Goal: Task Accomplishment & Management: Manage account settings

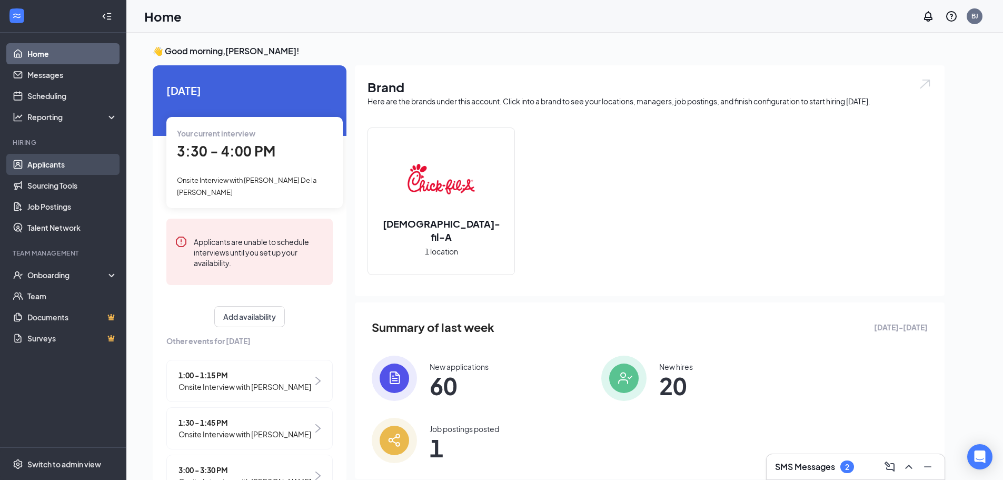
click at [55, 171] on link "Applicants" at bounding box center [72, 164] width 90 height 21
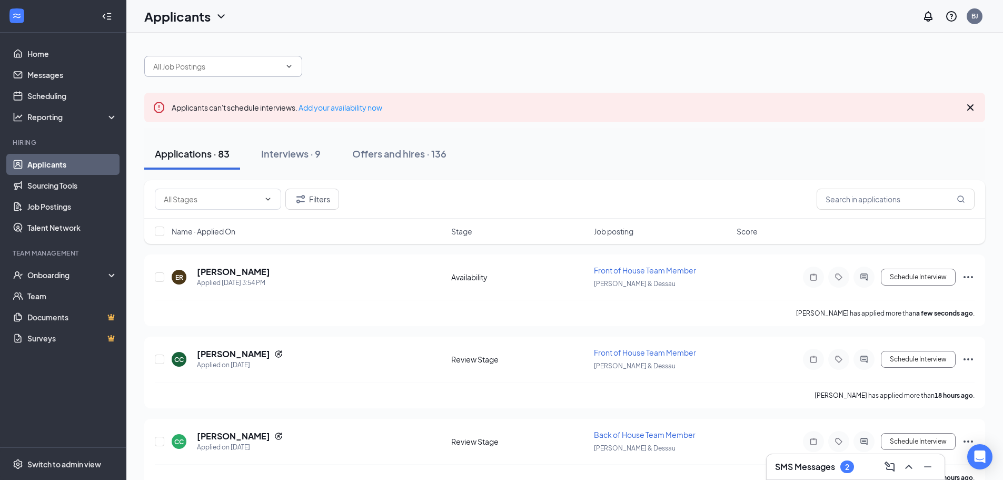
click at [213, 73] on span at bounding box center [223, 66] width 158 height 21
click at [55, 266] on div "Onboarding" at bounding box center [63, 274] width 126 height 21
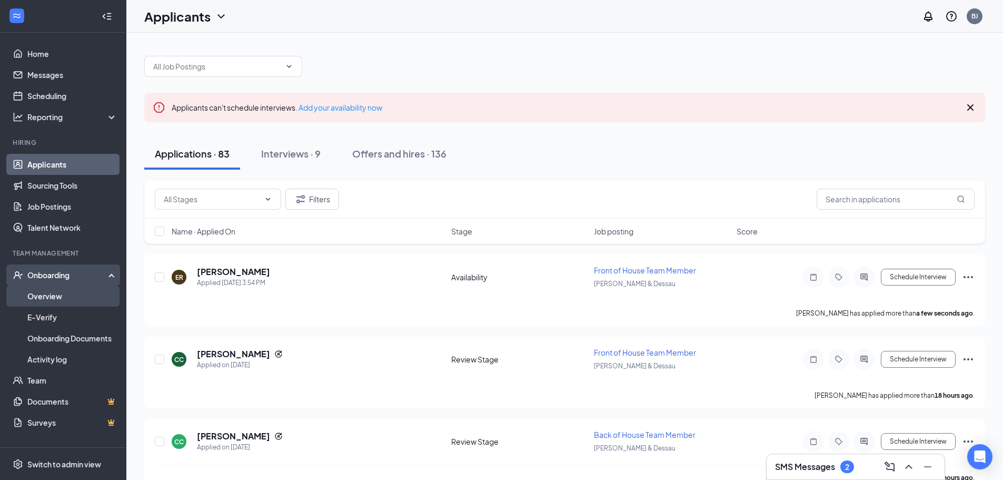
click at [64, 297] on link "Overview" at bounding box center [72, 295] width 90 height 21
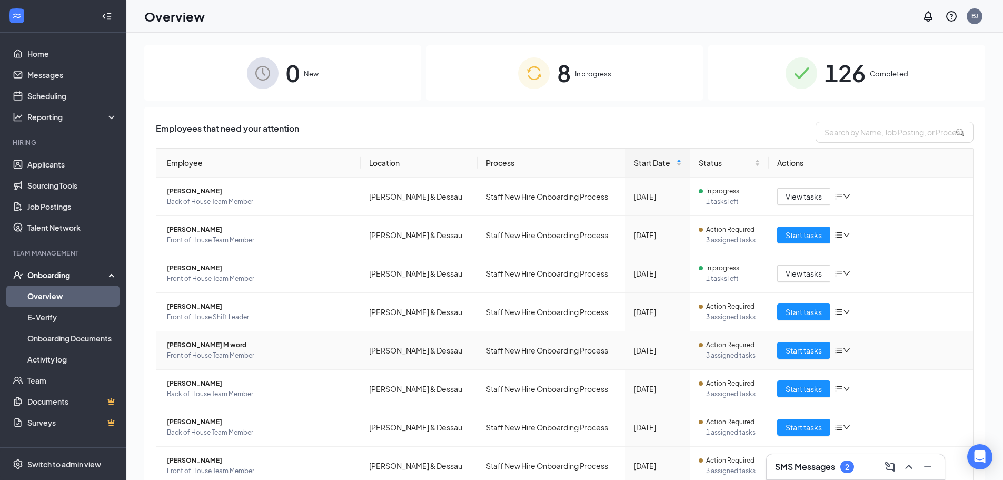
scroll to position [42, 0]
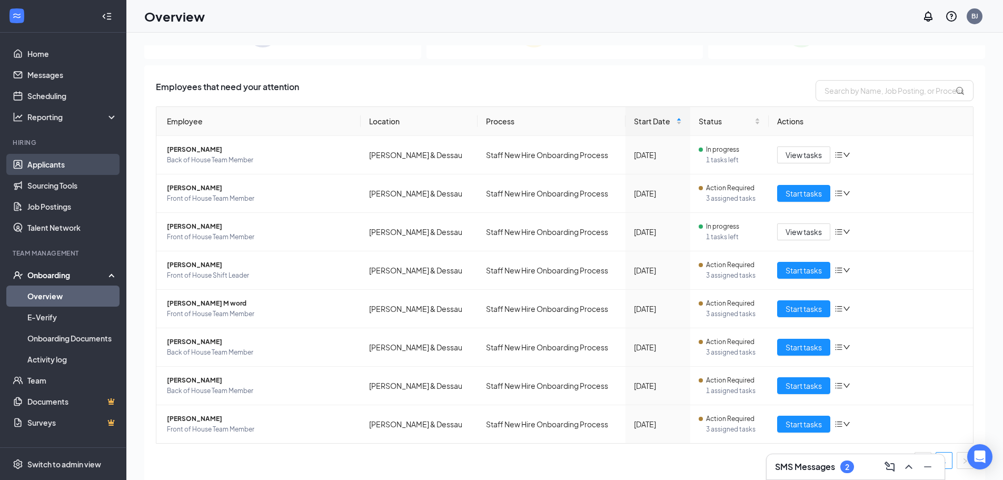
click at [37, 156] on link "Applicants" at bounding box center [72, 164] width 90 height 21
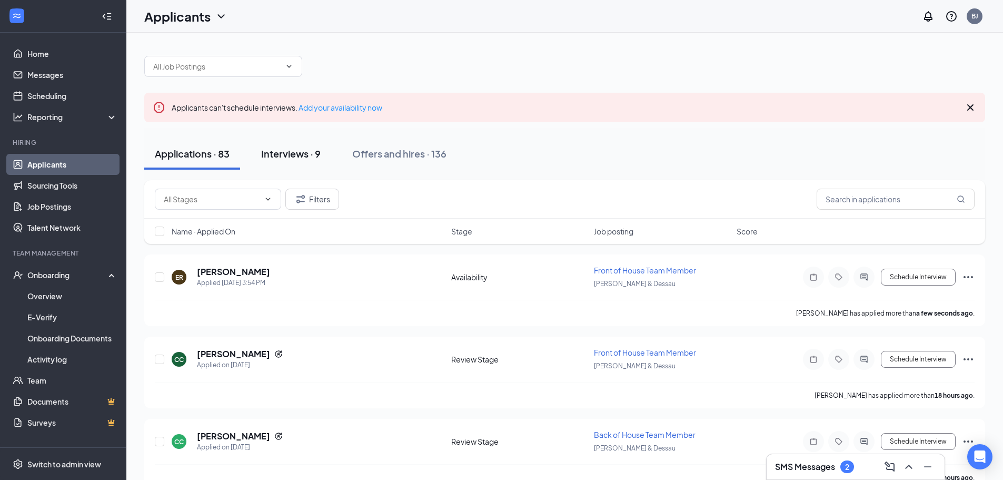
click at [286, 159] on div "Interviews · 9" at bounding box center [290, 153] width 59 height 13
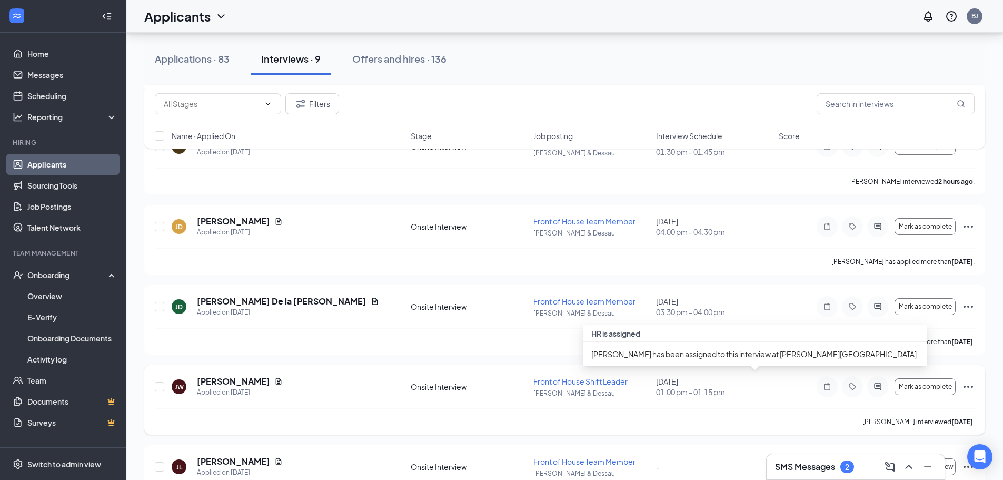
scroll to position [231, 0]
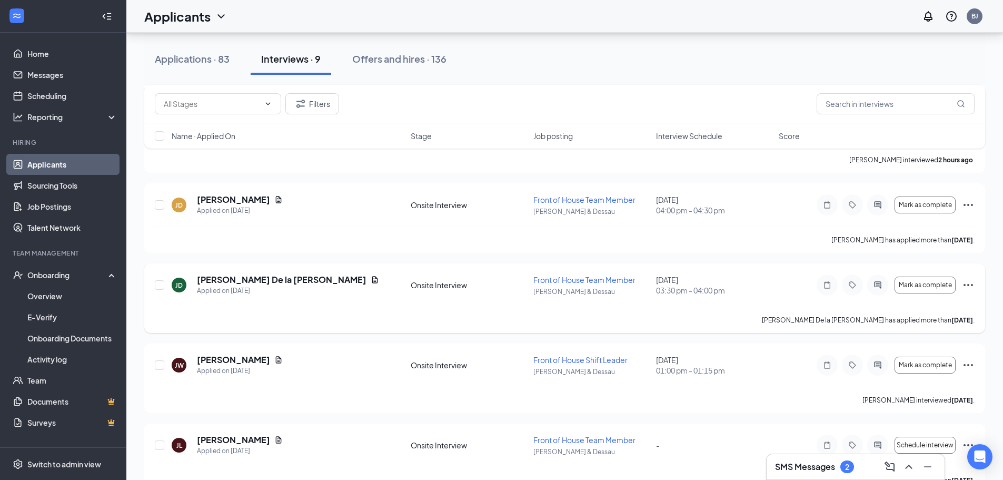
click at [972, 283] on icon "Ellipses" at bounding box center [968, 284] width 13 height 13
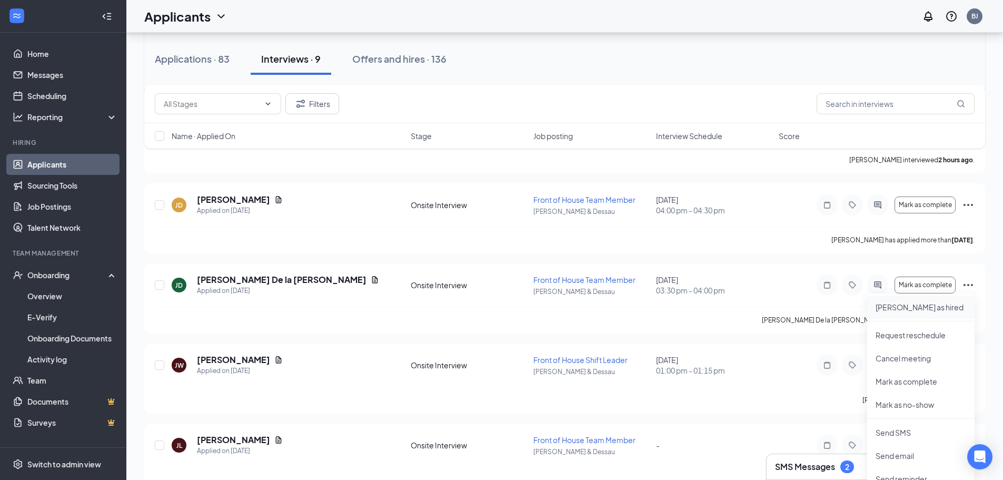
click at [897, 312] on p "[PERSON_NAME] as hired" at bounding box center [920, 307] width 91 height 11
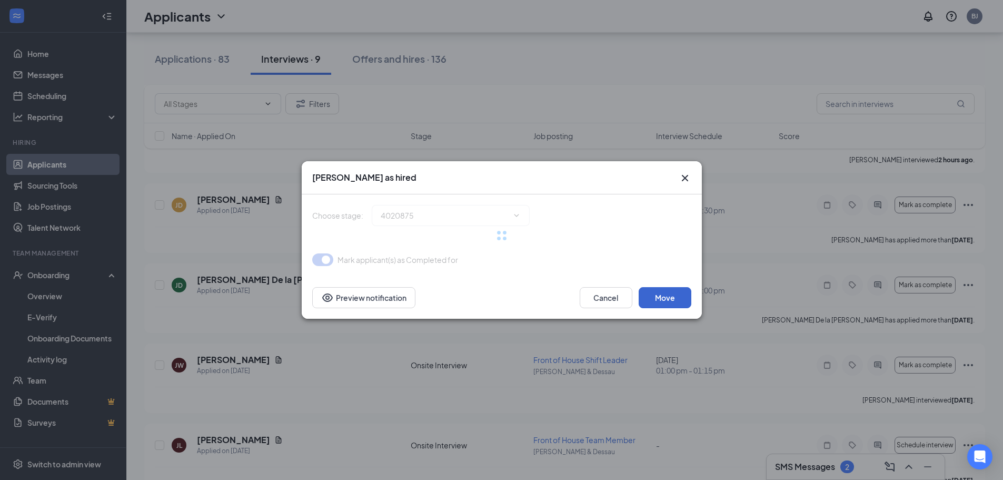
type input "Hiring Complete (final stage)"
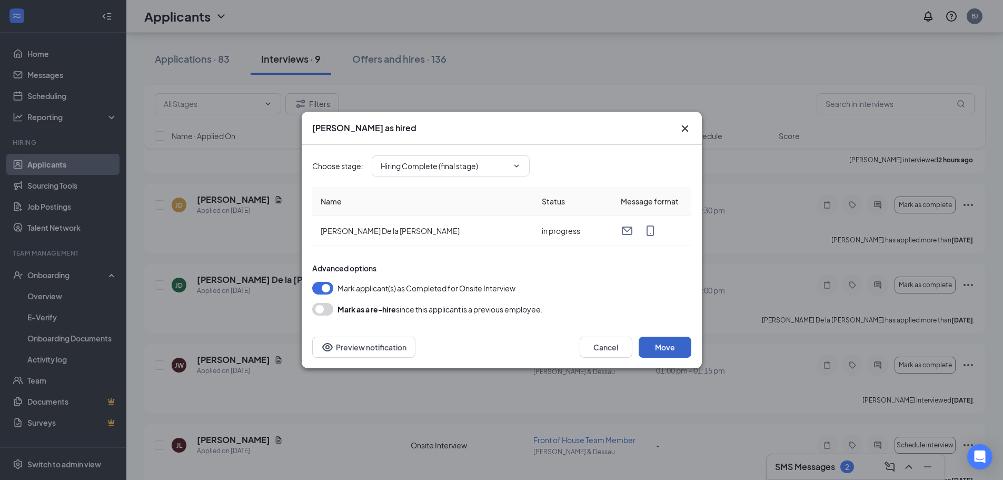
click at [678, 343] on button "Move" at bounding box center [665, 346] width 53 height 21
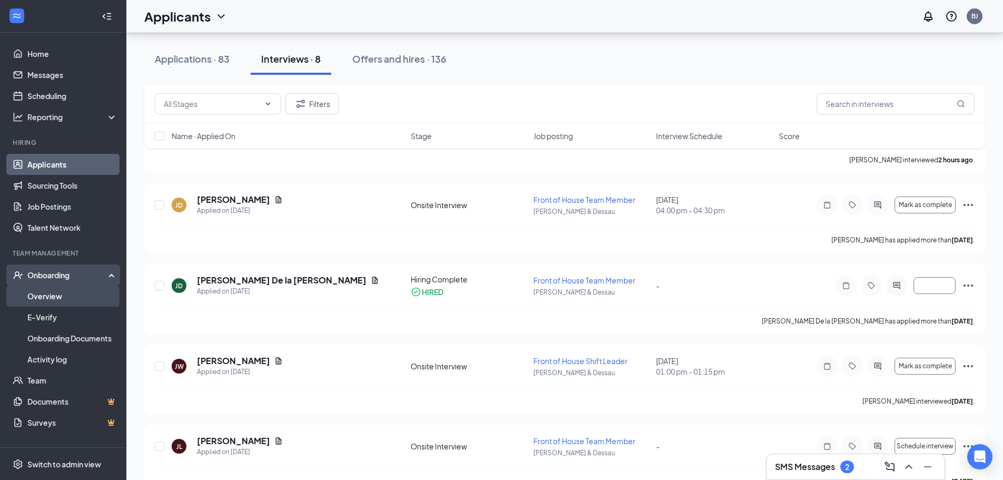
click at [47, 301] on link "Overview" at bounding box center [72, 295] width 90 height 21
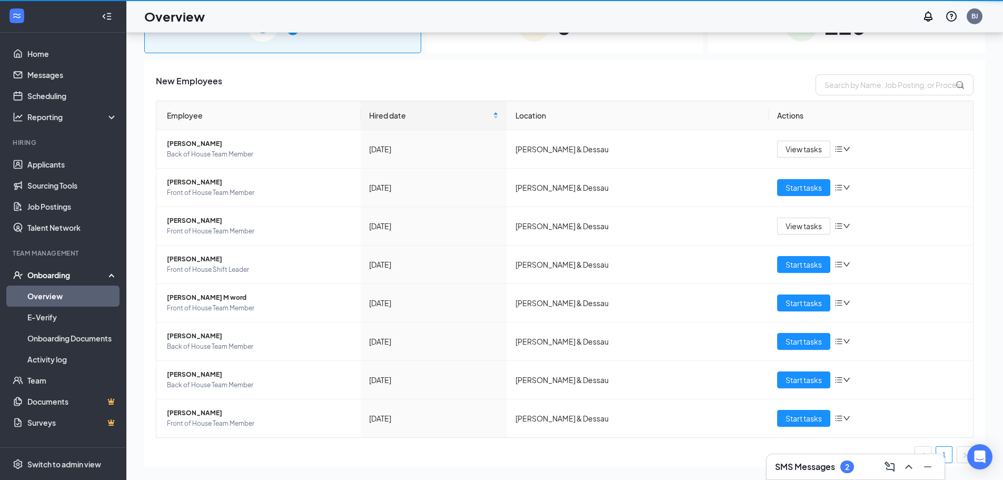
scroll to position [47, 0]
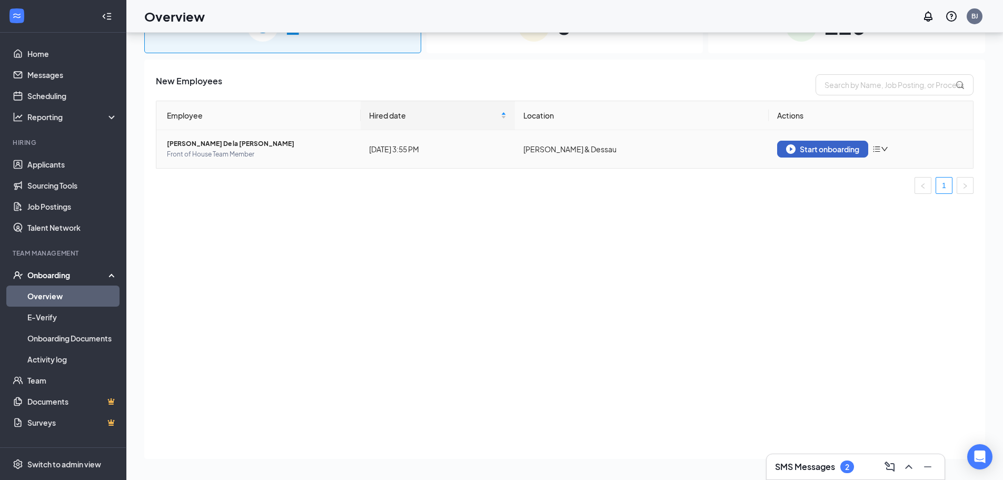
click at [831, 145] on div "Start onboarding" at bounding box center [822, 148] width 73 height 9
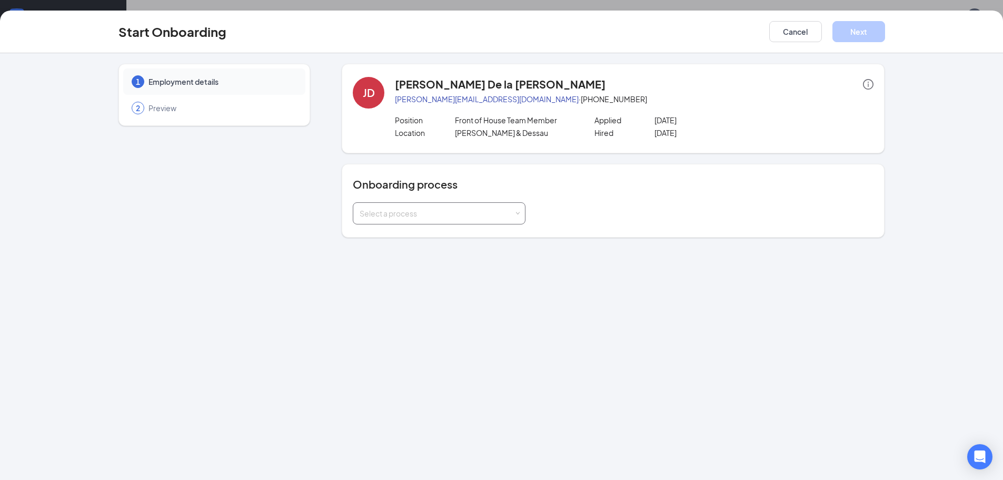
click at [499, 213] on div "Select a process" at bounding box center [437, 213] width 154 height 11
click at [462, 244] on li "Staff New Hire Onboarding Process" at bounding box center [439, 235] width 173 height 19
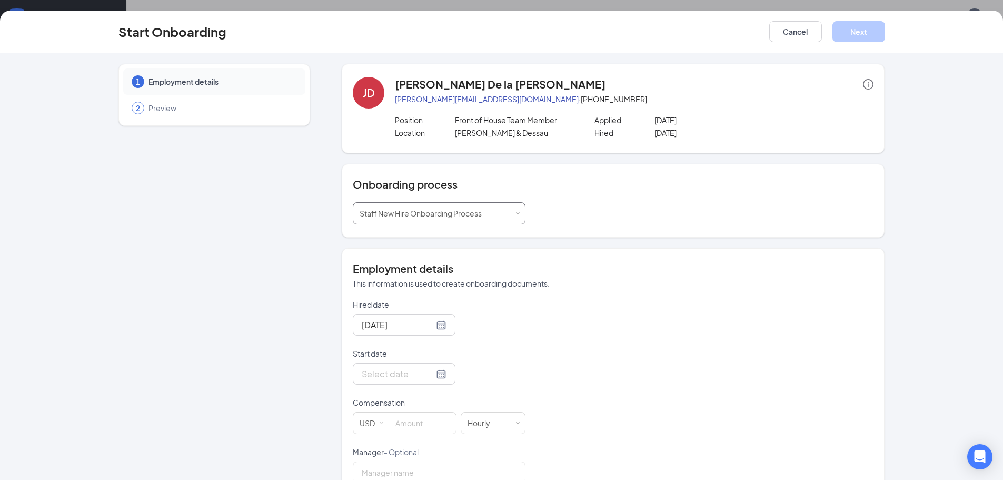
scroll to position [187, 0]
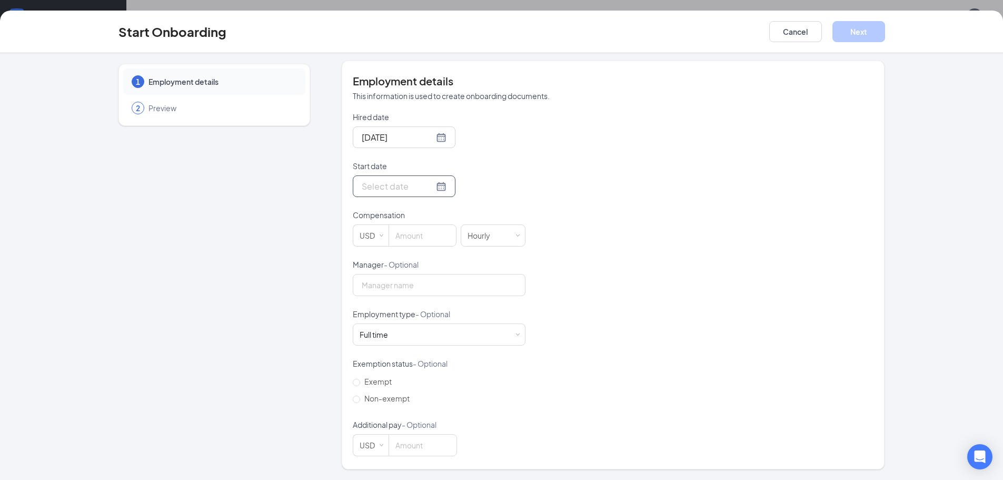
click at [427, 187] on div at bounding box center [404, 186] width 85 height 13
type input "[DATE]"
click at [419, 353] on link "[DATE]" at bounding box center [426, 349] width 22 height 9
type input "[DATE]"
click at [412, 241] on input at bounding box center [422, 235] width 67 height 21
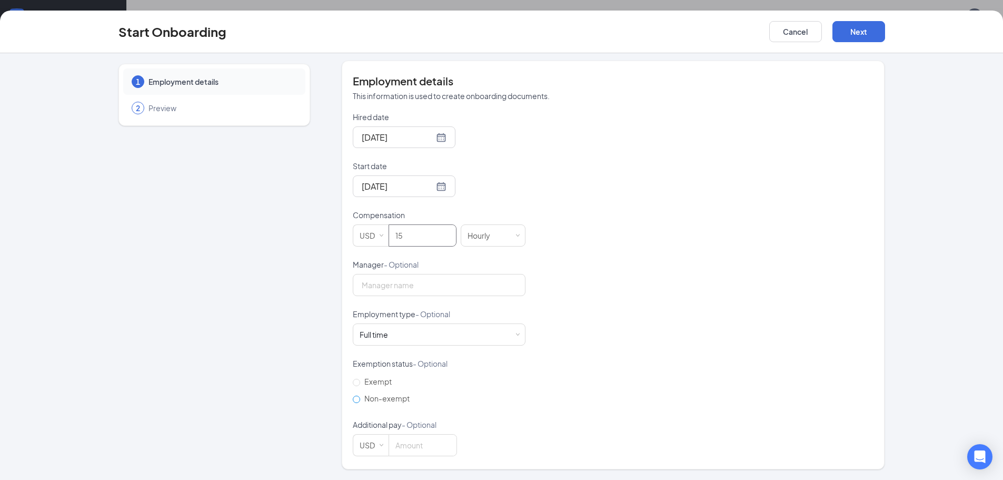
type input "15"
click at [382, 392] on label "Non-exempt" at bounding box center [383, 398] width 61 height 17
click at [360, 395] on input "Non-exempt" at bounding box center [356, 398] width 7 height 7
radio input "true"
click at [871, 35] on button "Next" at bounding box center [858, 31] width 53 height 21
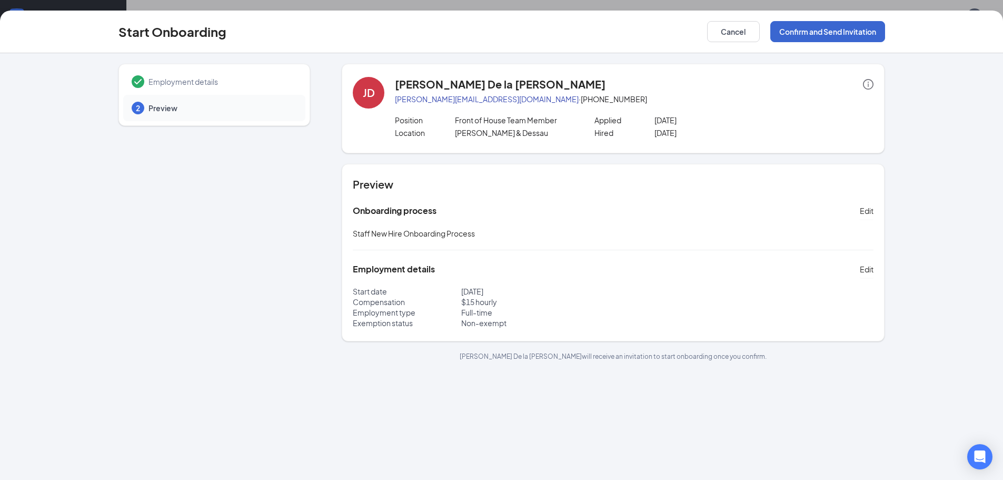
scroll to position [0, 0]
click at [840, 34] on button "Confirm and Send Invitation" at bounding box center [827, 31] width 115 height 21
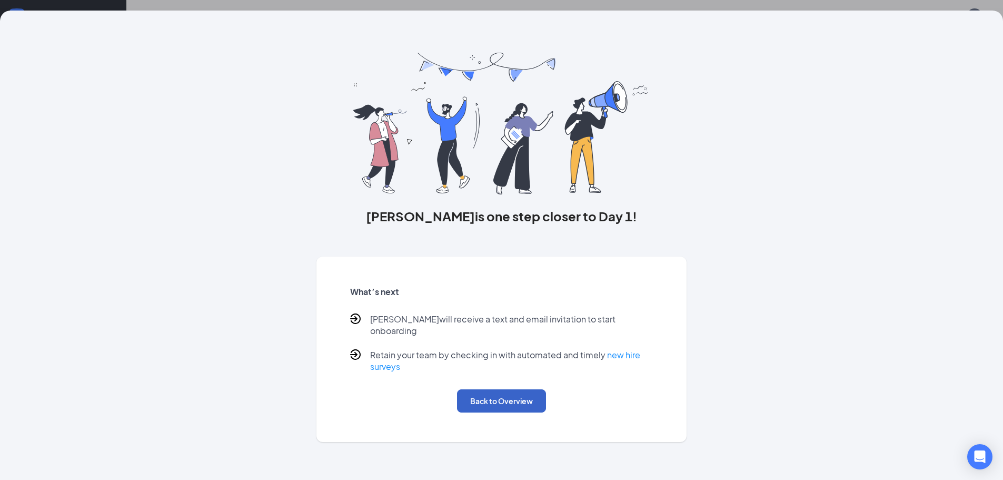
click at [519, 389] on button "Back to Overview" at bounding box center [501, 400] width 89 height 23
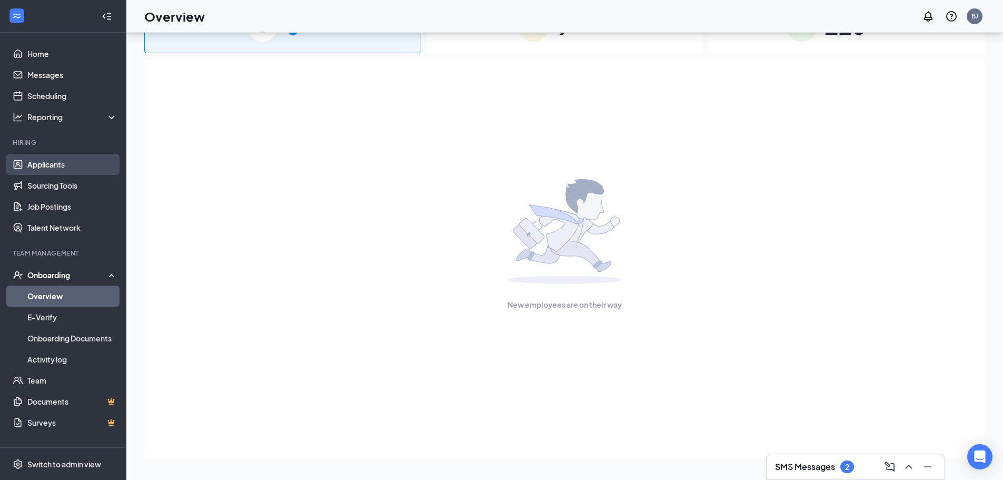
click at [58, 166] on link "Applicants" at bounding box center [72, 164] width 90 height 21
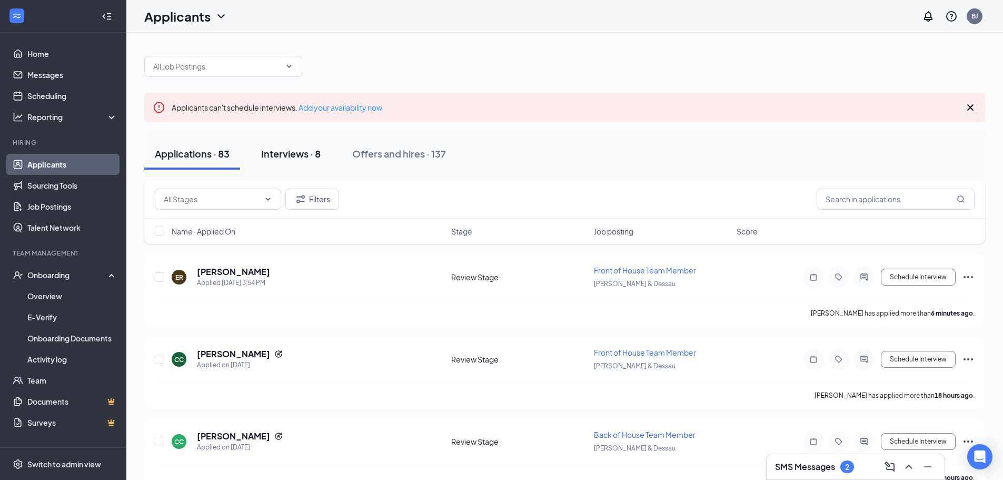
click at [292, 156] on div "Interviews · 8" at bounding box center [290, 153] width 59 height 13
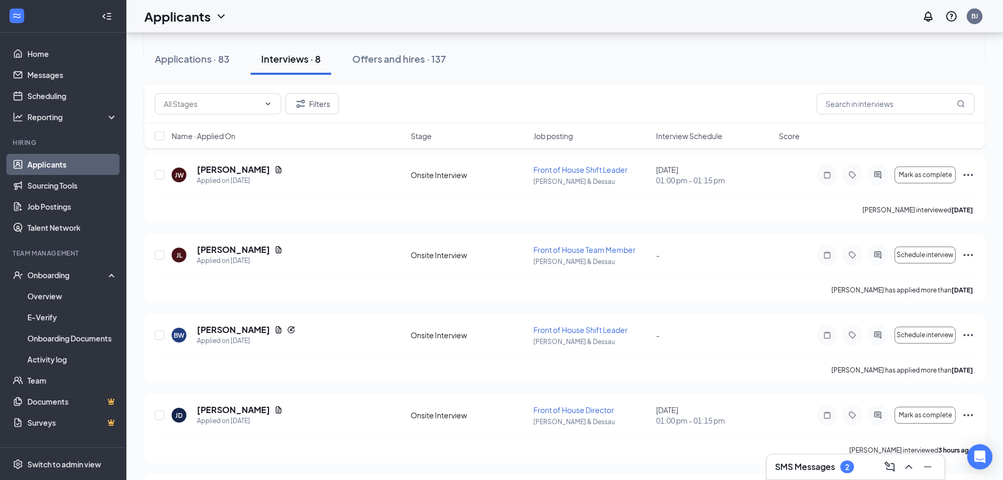
scroll to position [417, 0]
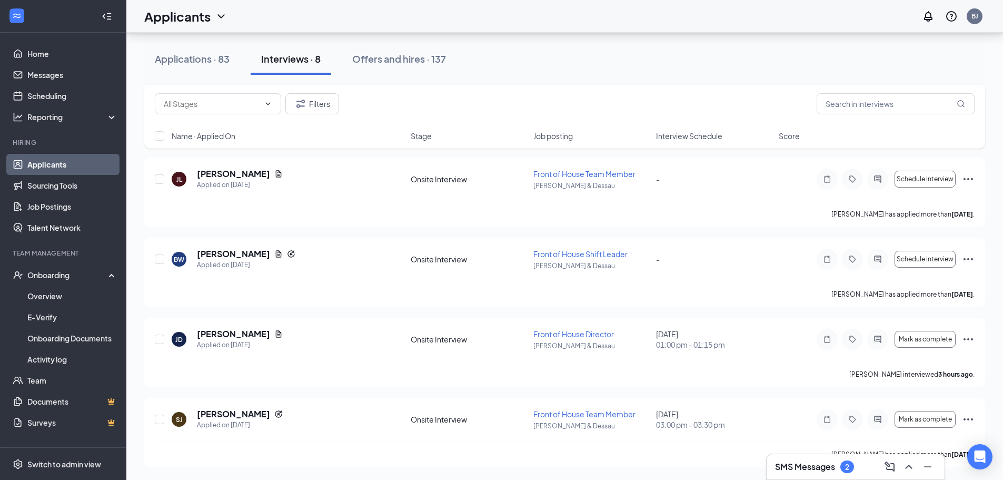
click at [593, 46] on div "Applications · 83 Interviews · 8 Offers and hires · 137" at bounding box center [564, 59] width 841 height 32
